Goal: Information Seeking & Learning: Learn about a topic

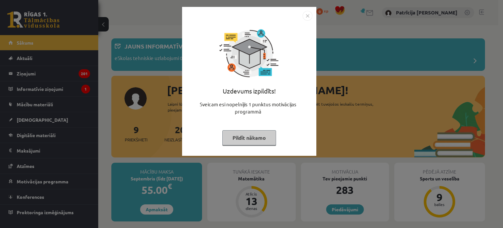
click at [305, 16] on img "Close" at bounding box center [308, 16] width 10 height 10
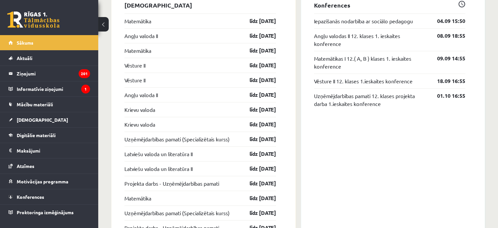
scroll to position [587, 0]
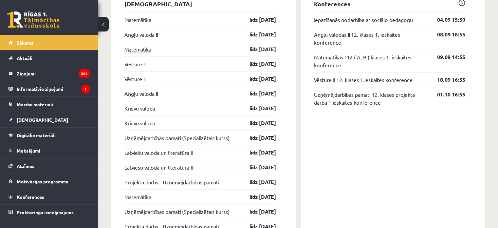
click at [144, 47] on link "Matemātika" at bounding box center [137, 49] width 27 height 8
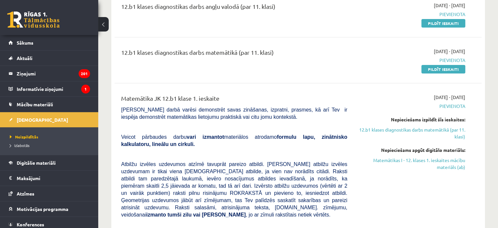
scroll to position [91, 0]
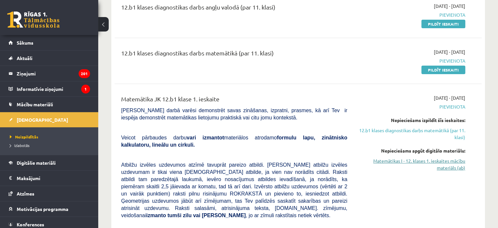
click at [420, 160] on link "Matemātikas I - 12. klases 1. ieskaites mācību materiāls (ab)" at bounding box center [411, 164] width 108 height 14
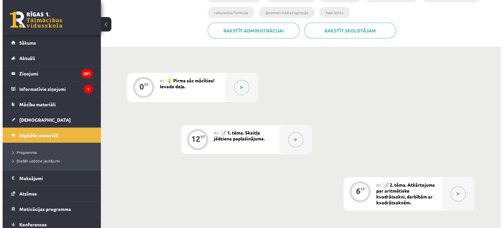
scroll to position [143, 0]
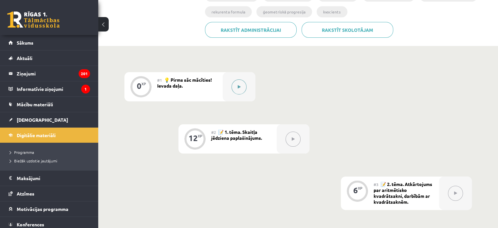
click at [241, 83] on button at bounding box center [239, 86] width 15 height 15
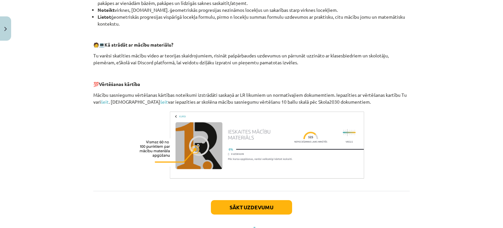
scroll to position [270, 0]
click at [250, 202] on button "Sākt uzdevumu" at bounding box center [251, 207] width 81 height 14
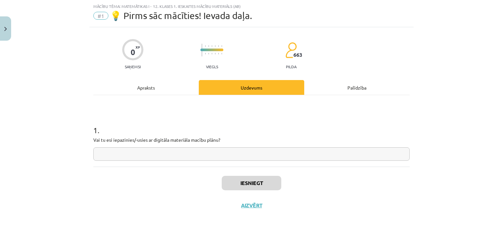
click at [241, 154] on input "text" at bounding box center [251, 153] width 316 height 13
click at [137, 87] on div "Apraksts" at bounding box center [145, 87] width 105 height 15
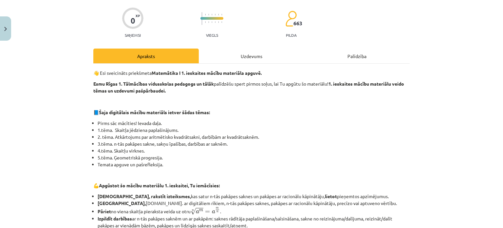
scroll to position [49, 0]
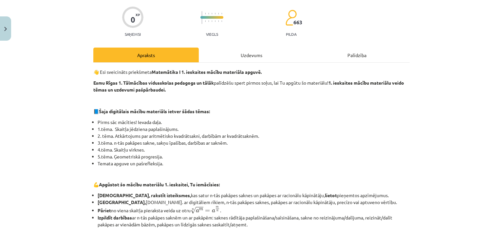
click at [245, 51] on div "Uzdevums" at bounding box center [251, 54] width 105 height 15
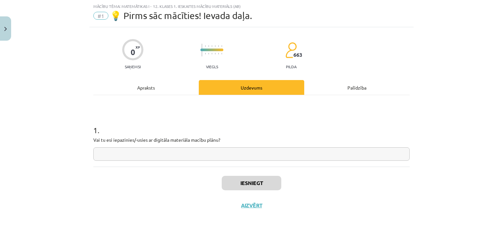
click at [162, 152] on input "text" at bounding box center [251, 153] width 316 height 13
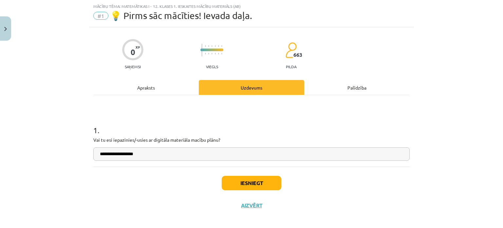
type input "**********"
click at [274, 180] on button "Iesniegt" at bounding box center [252, 183] width 60 height 14
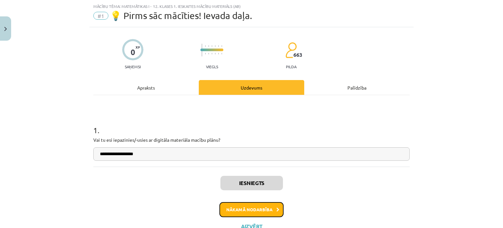
click at [260, 207] on button "Nākamā nodarbība" at bounding box center [251, 209] width 64 height 15
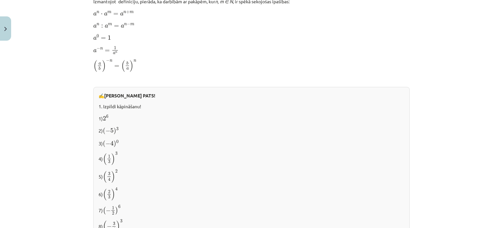
scroll to position [469, 0]
